Goal: Transaction & Acquisition: Purchase product/service

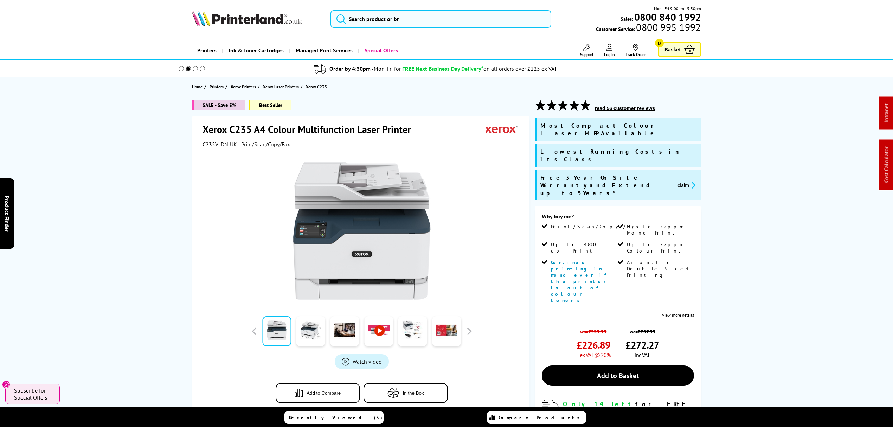
drag, startPoint x: 798, startPoint y: 314, endPoint x: 713, endPoint y: 56, distance: 271.8
click at [215, 145] on span "C235V_DNIUK" at bounding box center [220, 144] width 34 height 7
copy span "C235V_DNIUK"
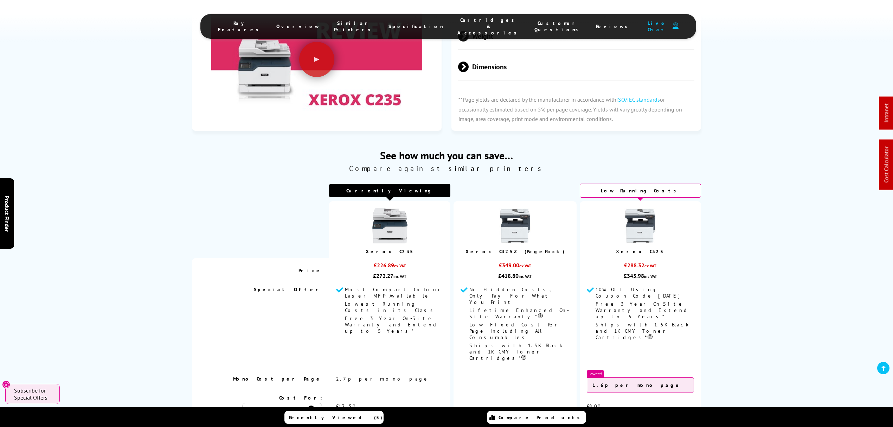
scroll to position [2485, 0]
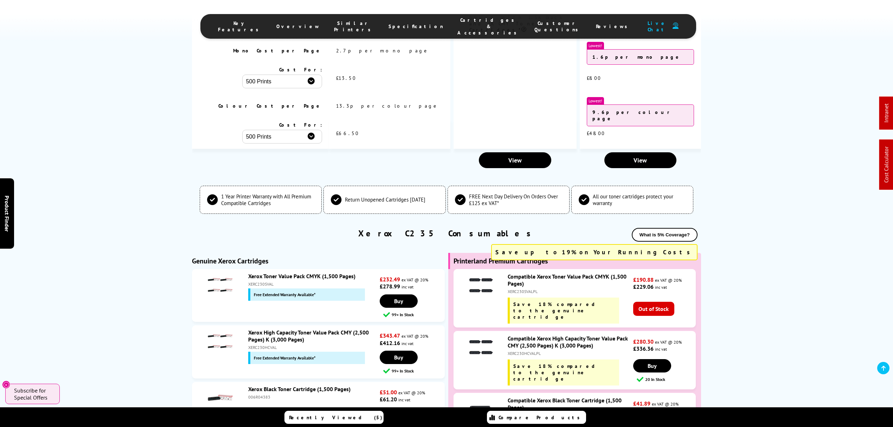
click at [256, 394] on div "006R04383" at bounding box center [313, 396] width 130 height 5
copy div "006R04383"
click at [253, 394] on div "006R04383" at bounding box center [313, 396] width 130 height 5
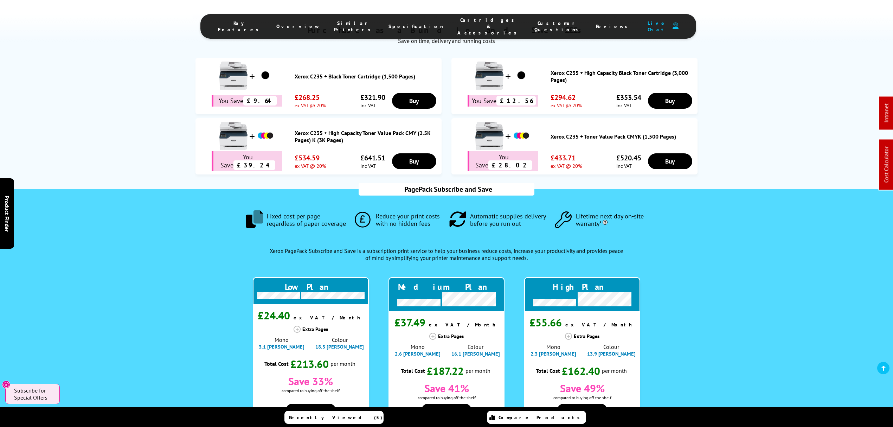
scroll to position [0, 0]
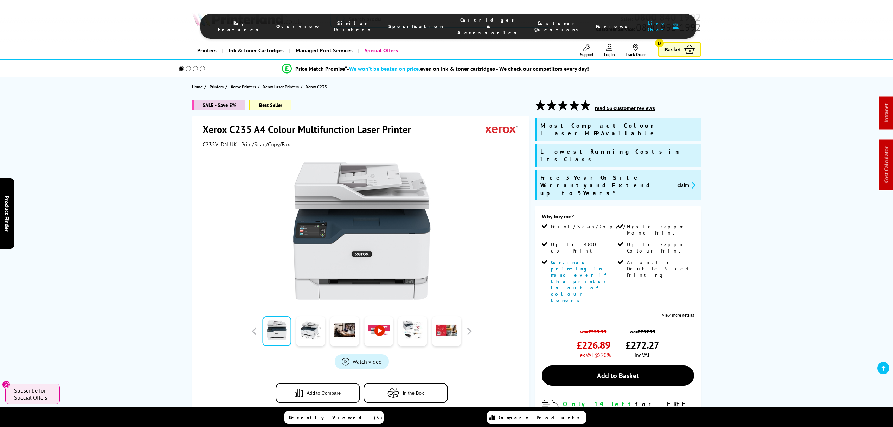
drag, startPoint x: 126, startPoint y: 33, endPoint x: 124, endPoint y: 16, distance: 17.3
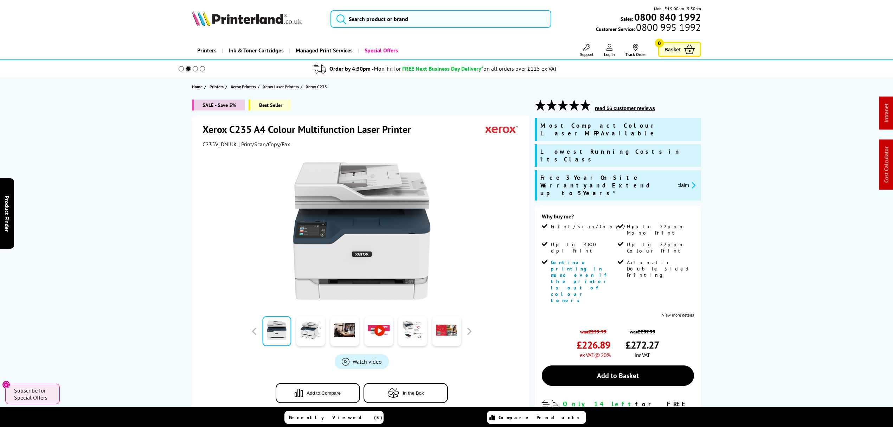
click at [693, 181] on icon "promo-description" at bounding box center [692, 184] width 6 height 7
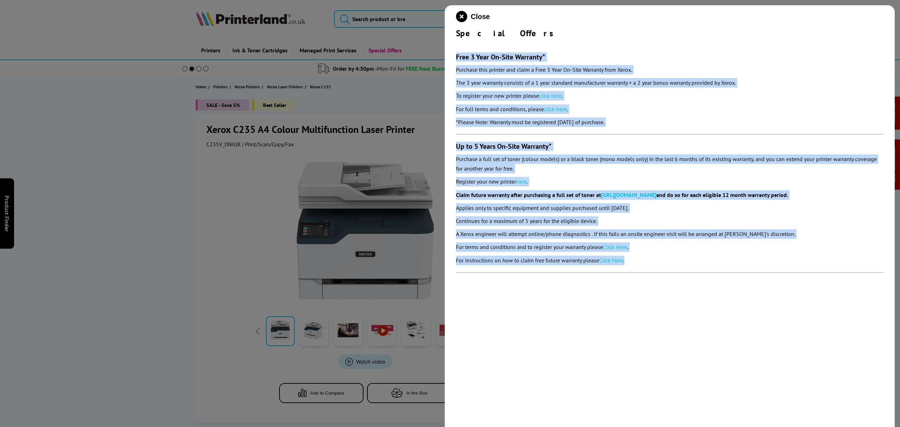
drag, startPoint x: 653, startPoint y: 266, endPoint x: 451, endPoint y: 56, distance: 291.3
click at [451, 56] on div "Close Special Offers Free 3 Year On-Site Warranty* Purchase this printer and cl…" at bounding box center [670, 218] width 450 height 427
copy section "Free 3 Year On-Site Warranty* Purchase this printer and claim a Free 3 Year On-…"
click at [461, 18] on icon "close modal" at bounding box center [461, 16] width 11 height 11
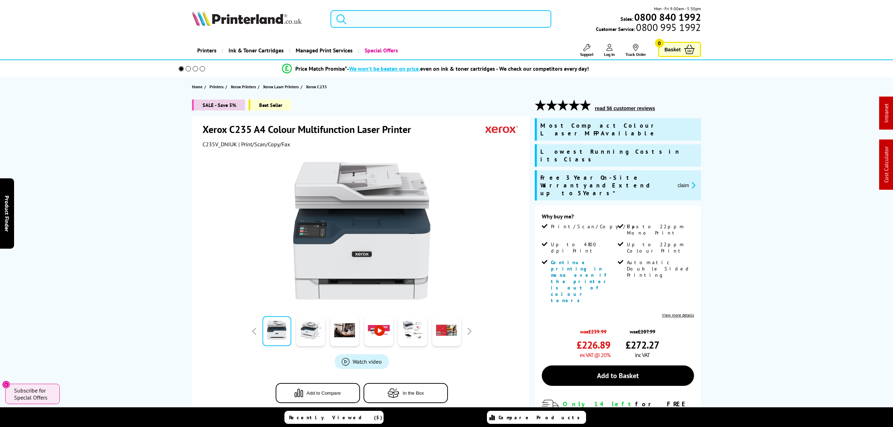
click at [392, 14] on input "search" at bounding box center [441, 19] width 221 height 18
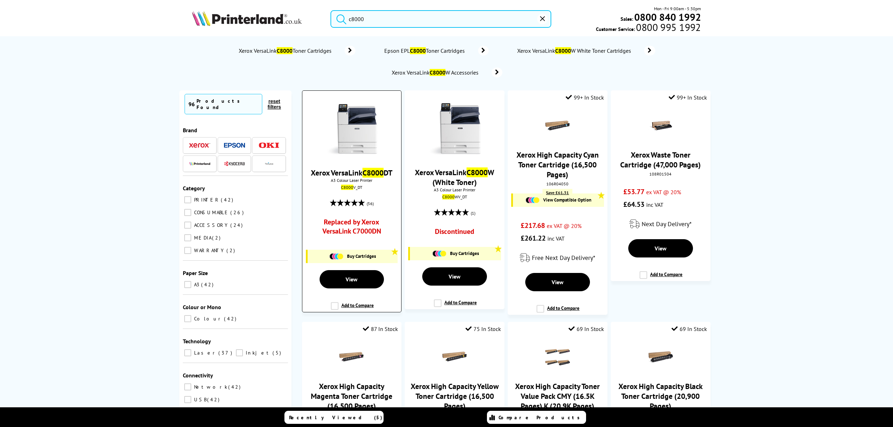
type input "c8000"
click at [362, 127] on img at bounding box center [351, 129] width 53 height 53
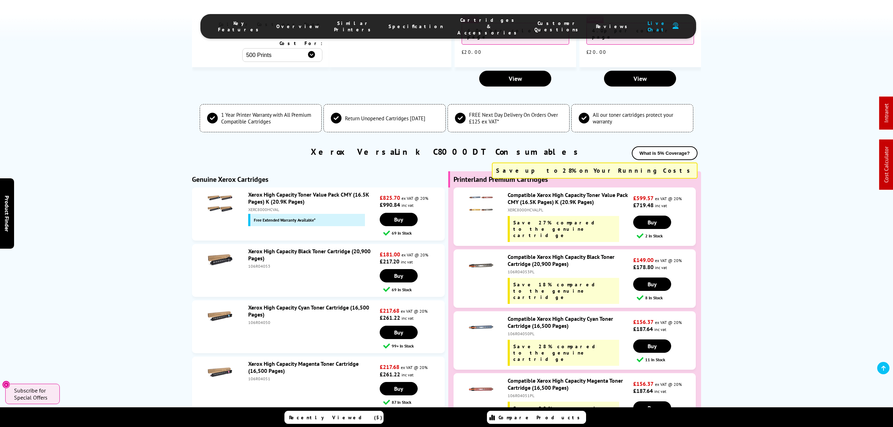
scroll to position [2092, 0]
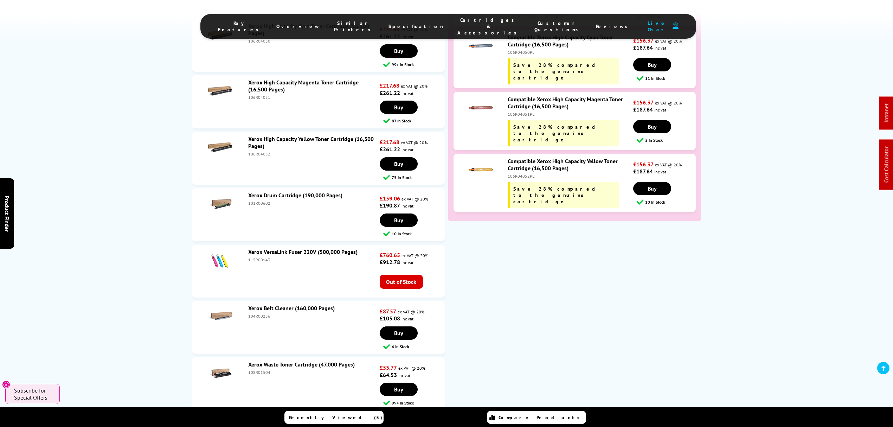
click at [523, 158] on div "Compatible Xerox High Capacity Yellow Toner Cartridge (16,500 Pages) 106R04052P…" at bounding box center [568, 183] width 129 height 51
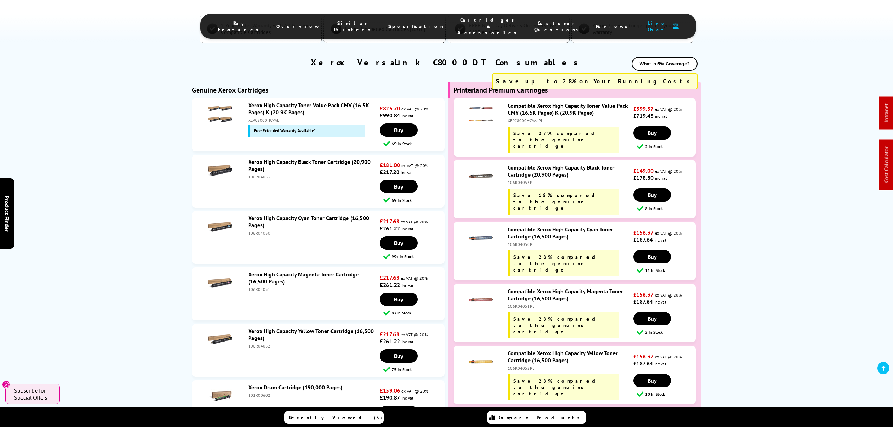
scroll to position [1858, 0]
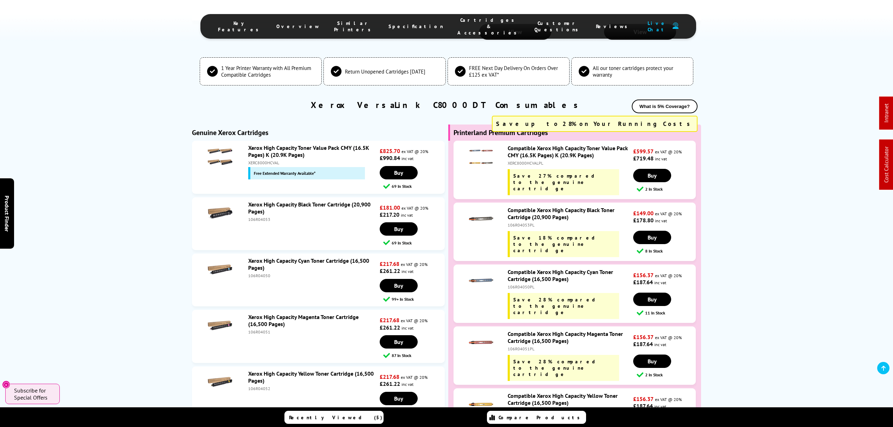
click at [519, 222] on div "106R04053PL" at bounding box center [570, 224] width 124 height 5
copy div "106R04053PL"
click at [526, 284] on div "106R04050PL" at bounding box center [570, 286] width 124 height 5
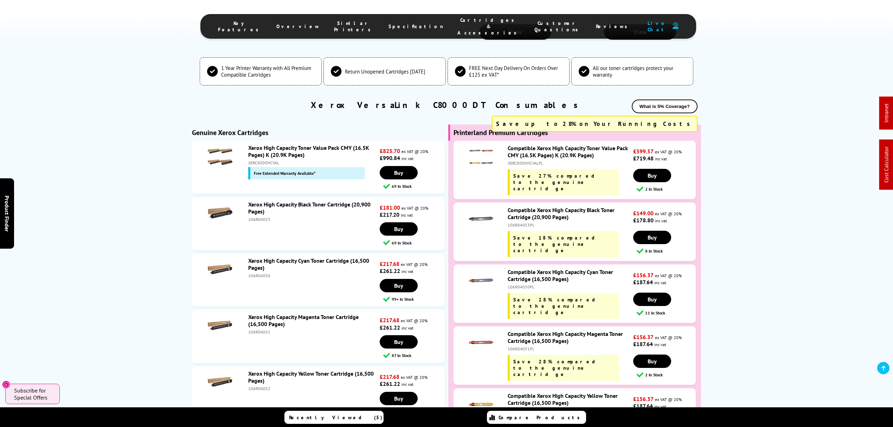
copy div "106R04050PL"
click at [516, 330] on div "Compatible Xerox High Capacity Magenta Toner Cartridge (16,500 Pages) 106R04051…" at bounding box center [568, 355] width 129 height 51
click at [516, 346] on div "106R04051PL" at bounding box center [570, 348] width 124 height 5
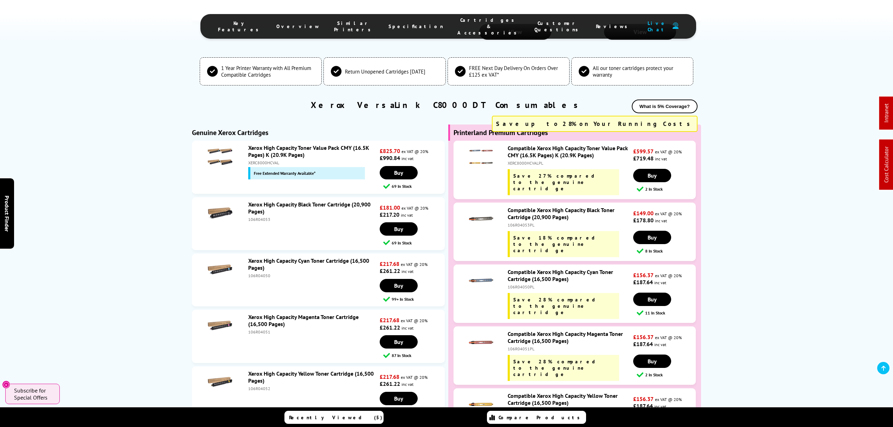
copy div "106R04051PL"
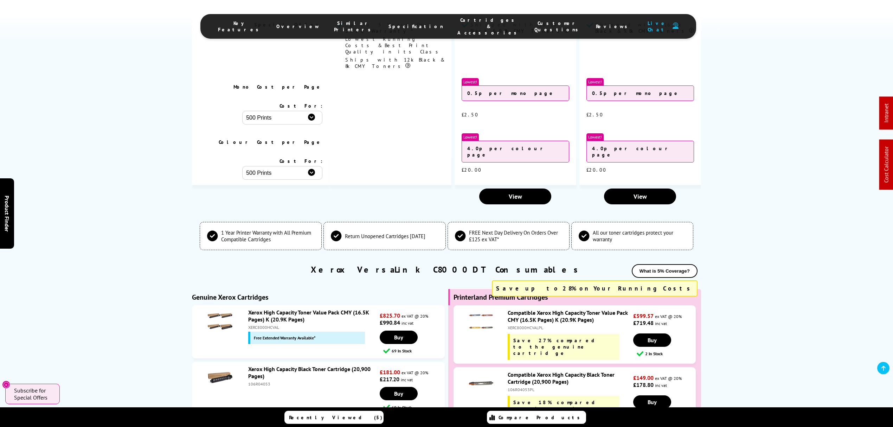
scroll to position [1079, 0]
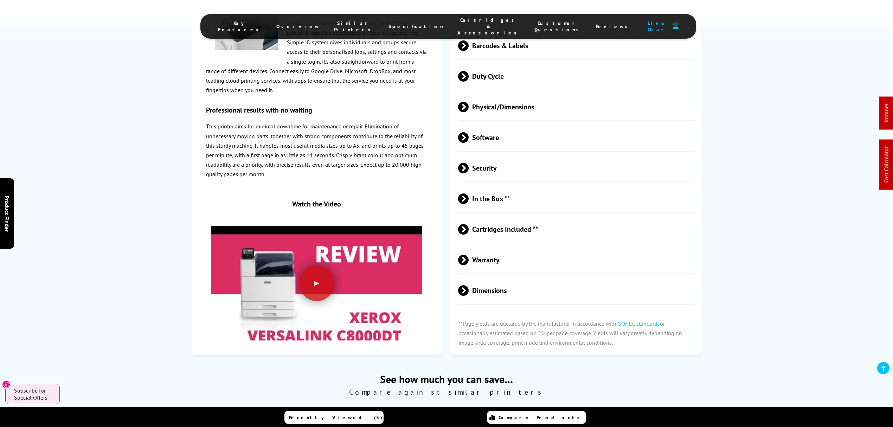
drag, startPoint x: 382, startPoint y: 390, endPoint x: 368, endPoint y: 295, distance: 96.1
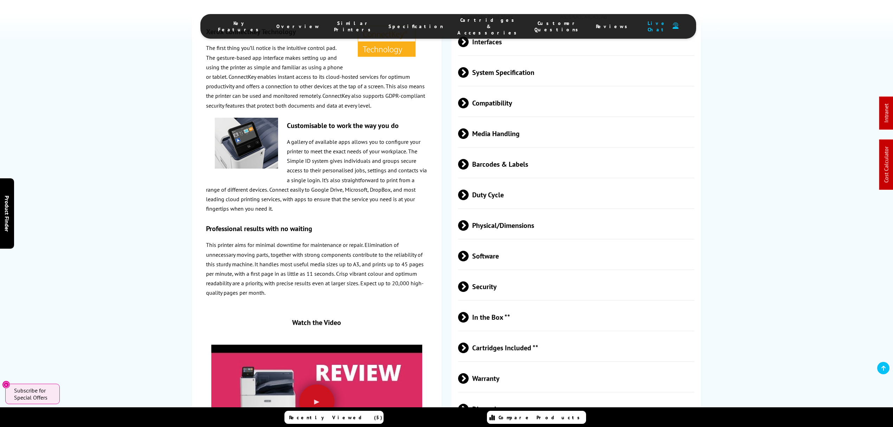
scroll to position [0, 0]
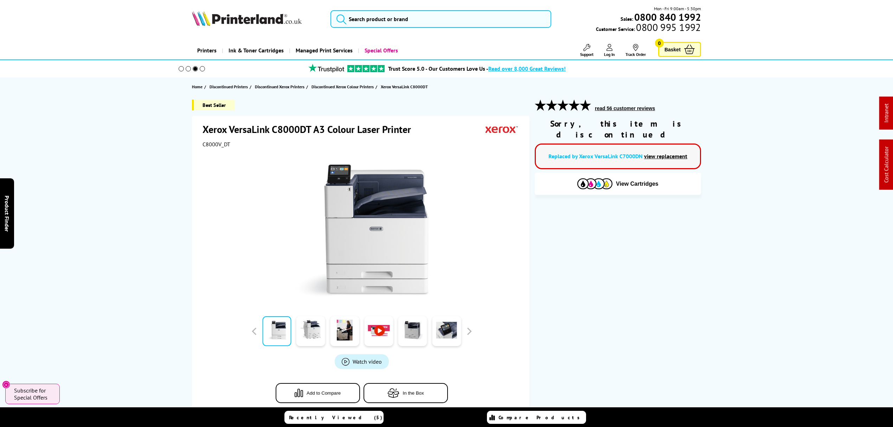
drag, startPoint x: 420, startPoint y: 287, endPoint x: 404, endPoint y: 95, distance: 193.4
click at [388, 23] on input "search" at bounding box center [441, 19] width 221 height 18
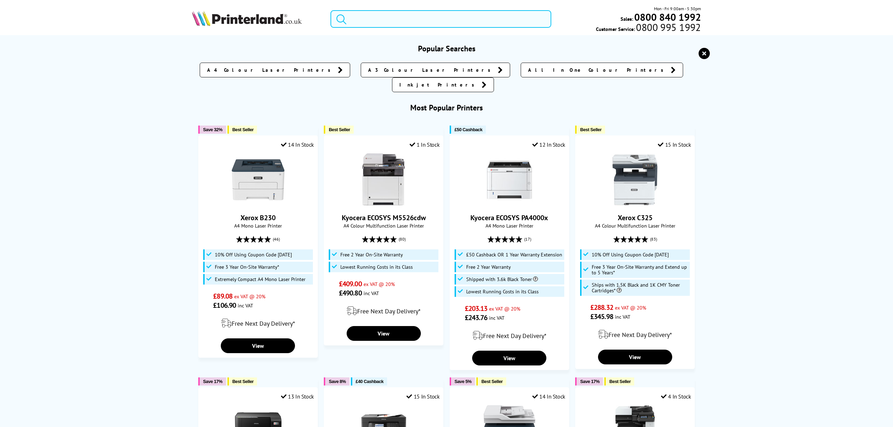
paste input "C11CH67401"
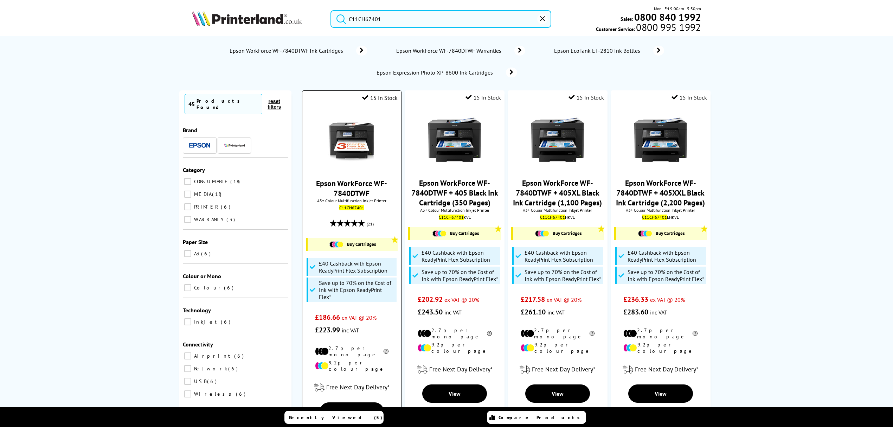
type input "C11CH67401"
click at [346, 138] on img at bounding box center [351, 140] width 53 height 53
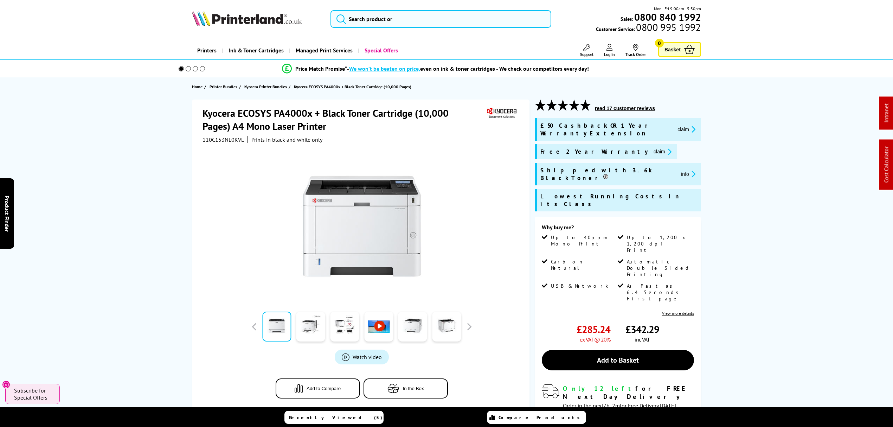
click at [228, 138] on span "110C153NL0KVL" at bounding box center [224, 139] width 42 height 7
copy span "110C153NL0KVL"
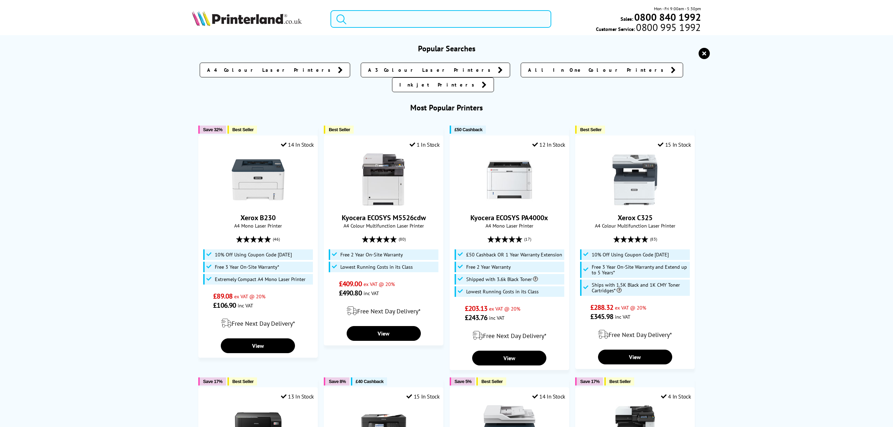
click at [493, 10] on input "search" at bounding box center [441, 19] width 221 height 18
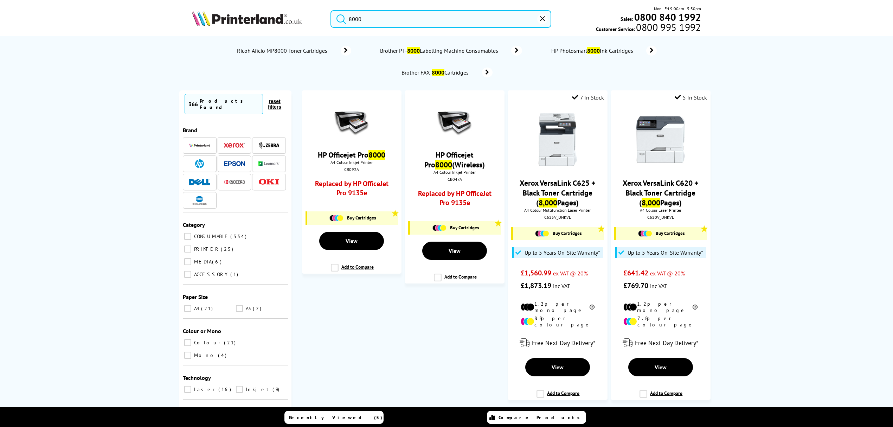
click at [352, 14] on input "8000" at bounding box center [441, 19] width 221 height 18
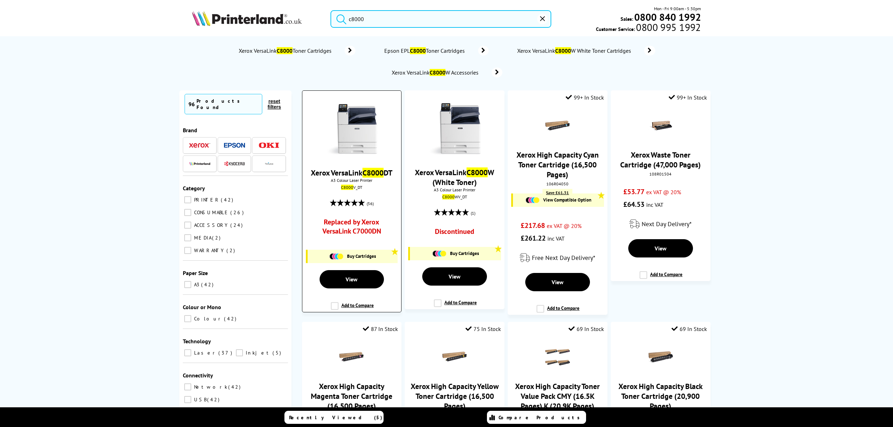
type input "c8000"
click at [350, 125] on img at bounding box center [351, 129] width 53 height 53
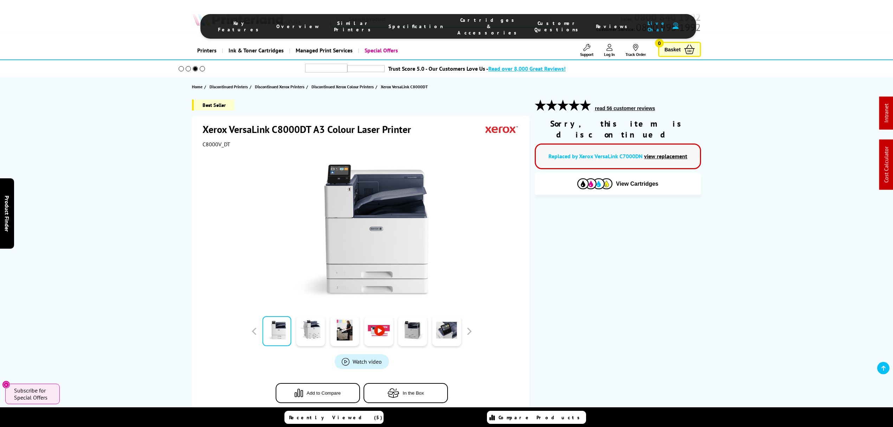
drag, startPoint x: 473, startPoint y: 228, endPoint x: 446, endPoint y: 0, distance: 229.5
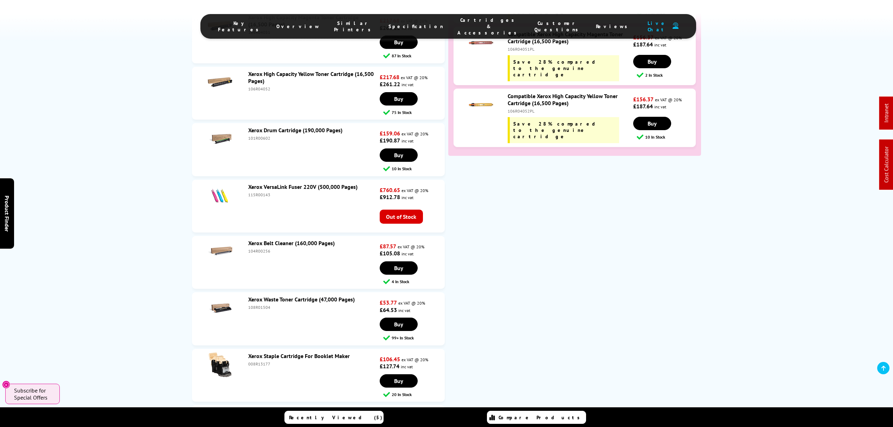
scroll to position [1876, 0]
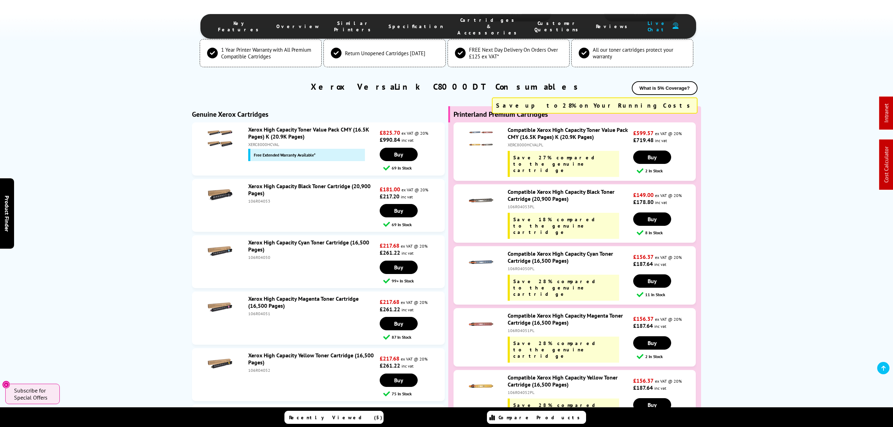
click at [529, 328] on div "106R04051PL" at bounding box center [570, 330] width 124 height 5
copy div "106R04051PL"
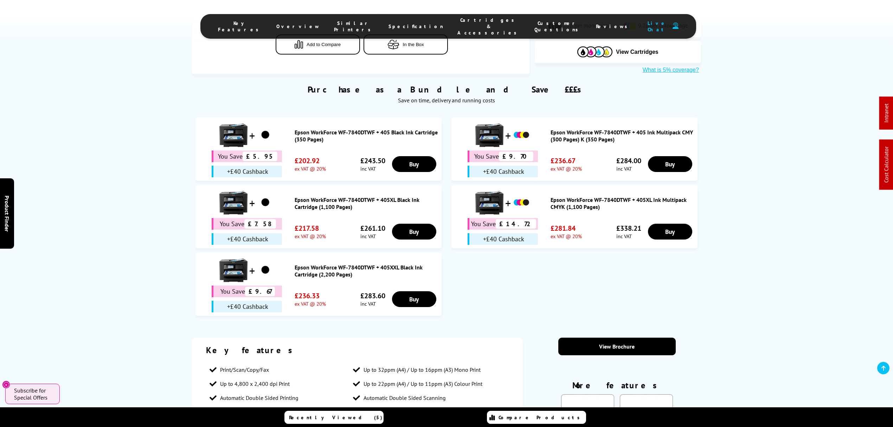
click at [584, 196] on link "Epson WorkForce WF-7840DTWF + 405XL Ink Multipack CMYK (1,100 Pages)" at bounding box center [623, 203] width 144 height 14
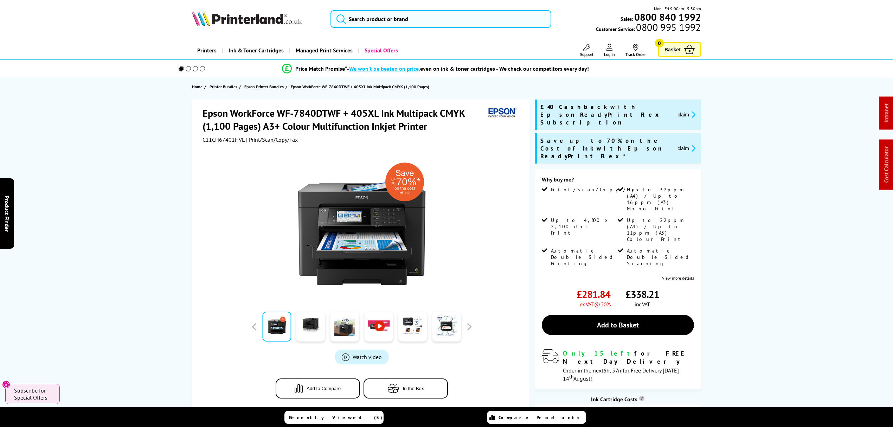
click at [207, 136] on span "C11CH67401HVL" at bounding box center [224, 139] width 42 height 7
